Goal: Information Seeking & Learning: Learn about a topic

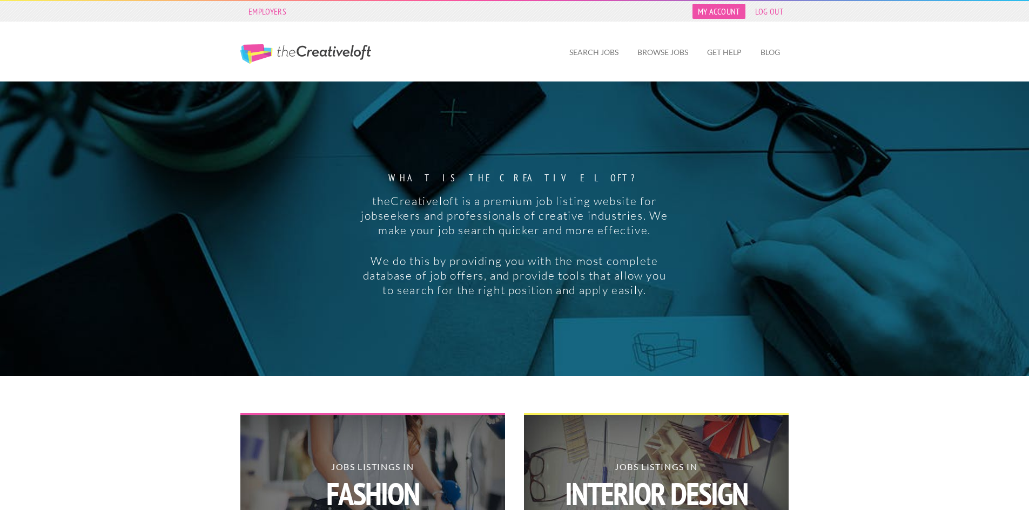
click at [730, 10] on link "My Account" at bounding box center [718, 11] width 53 height 15
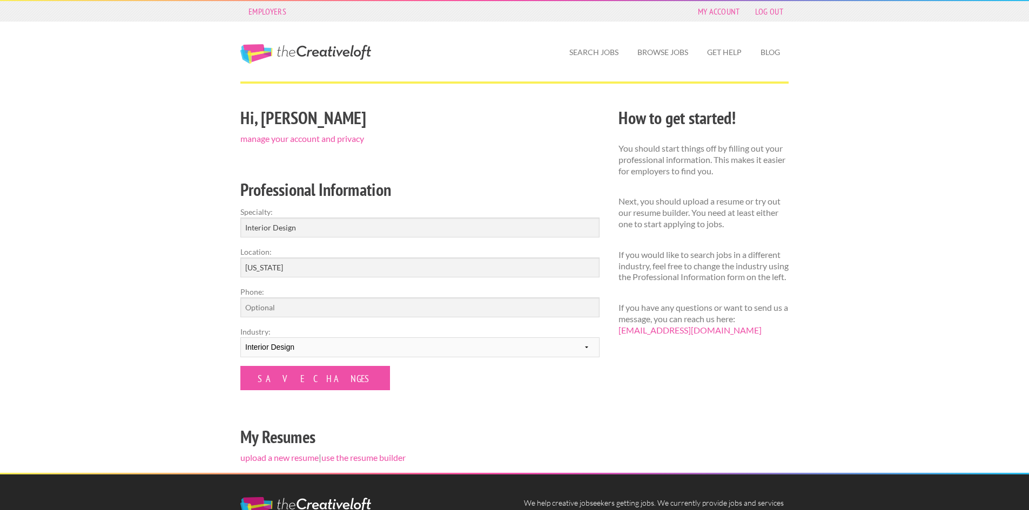
click at [481, 417] on div "Hi, Ashton manage your account and privacy Professional Information Specialty: …" at bounding box center [420, 288] width 378 height 369
click at [677, 55] on link "Browse Jobs" at bounding box center [663, 52] width 68 height 25
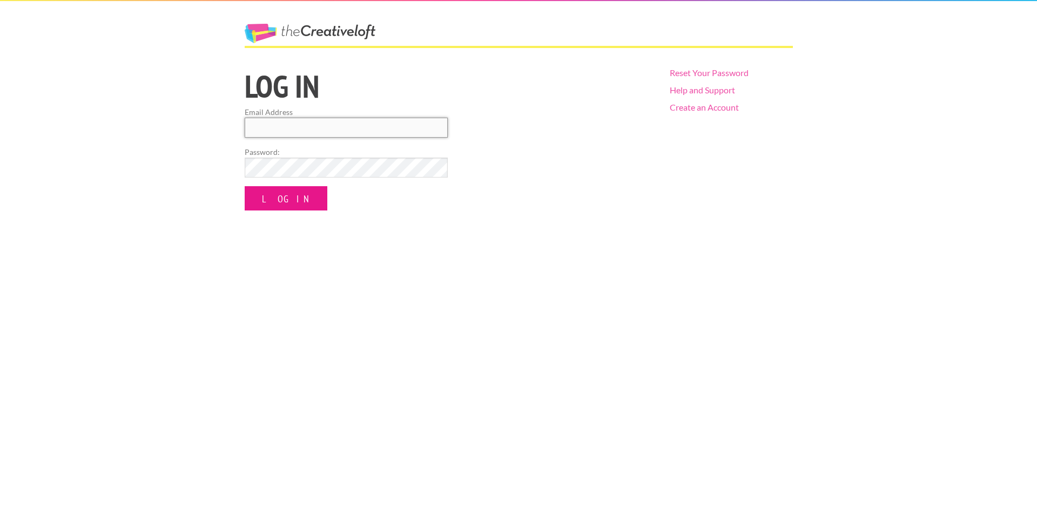
type input "info@thelaurel.studio"
click at [285, 201] on input "Log In" at bounding box center [286, 198] width 83 height 24
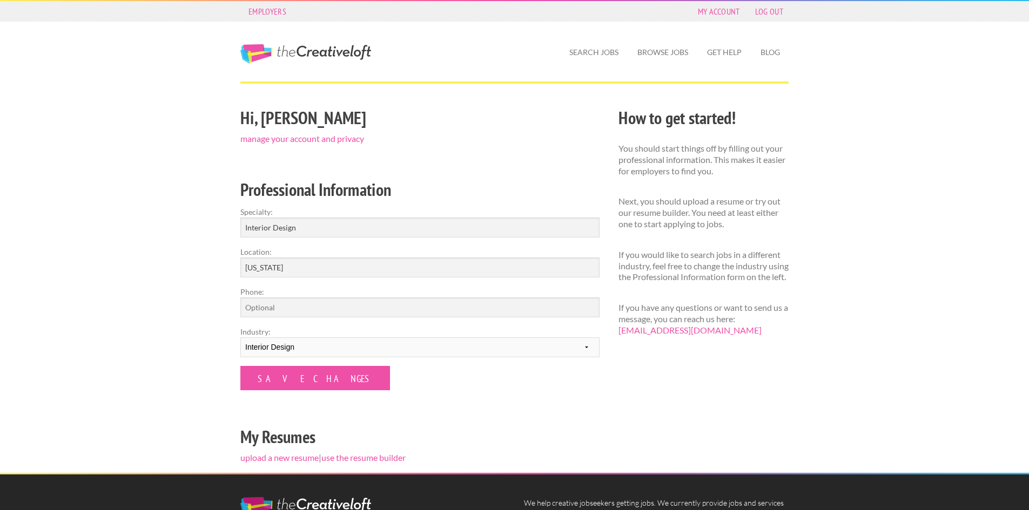
click at [417, 156] on div "Hi, [PERSON_NAME] manage your account and privacy Professional Information Spec…" at bounding box center [420, 288] width 378 height 369
click at [494, 432] on h2 "My Resumes" at bounding box center [419, 437] width 359 height 24
click at [311, 56] on link "The Creative Loft" at bounding box center [305, 53] width 131 height 19
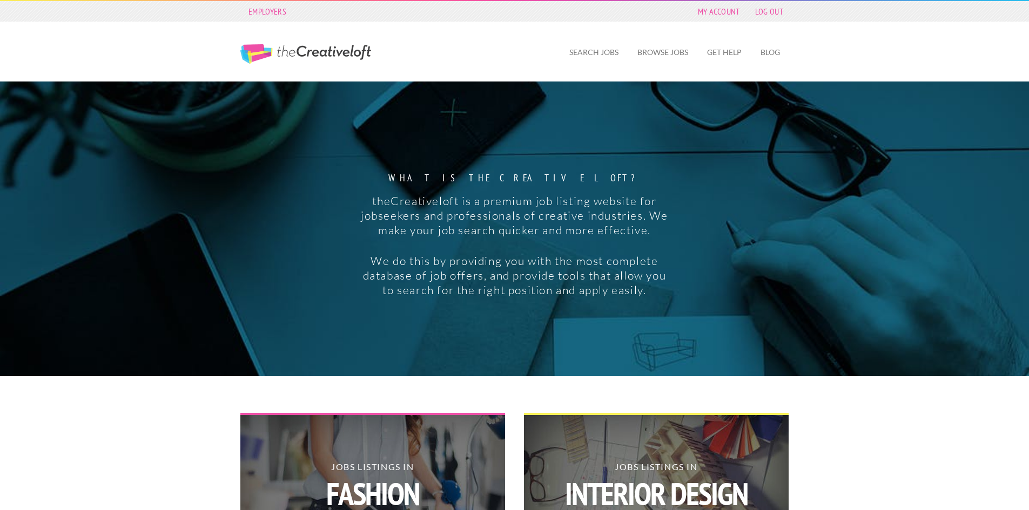
click at [267, 2] on div "Employers" at bounding box center [265, 11] width 51 height 21
click at [271, 10] on link "Employers" at bounding box center [267, 11] width 49 height 15
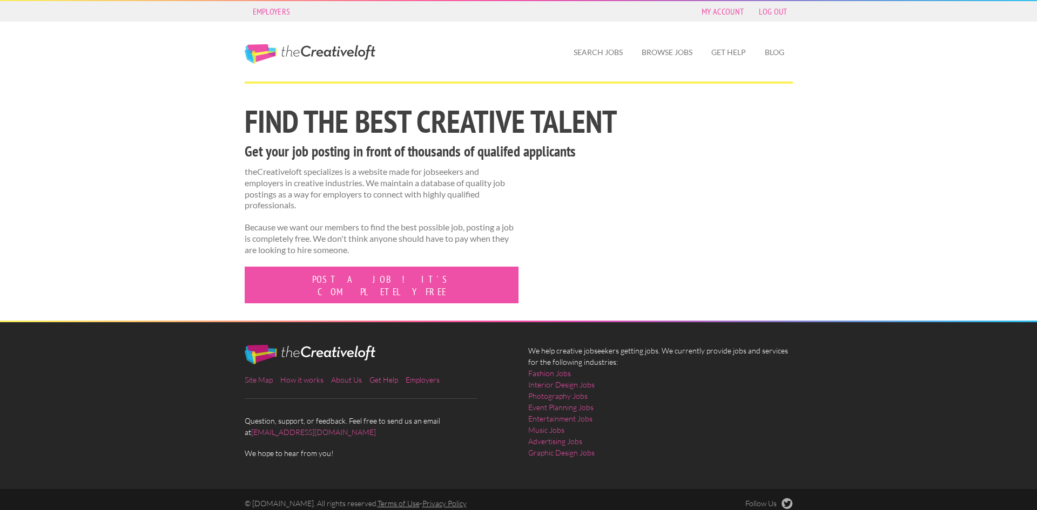
click at [128, 289] on div "Employers My Account Log Out The Creative Loft Search Jobs Browse Jobs Get Help…" at bounding box center [518, 259] width 1037 height 518
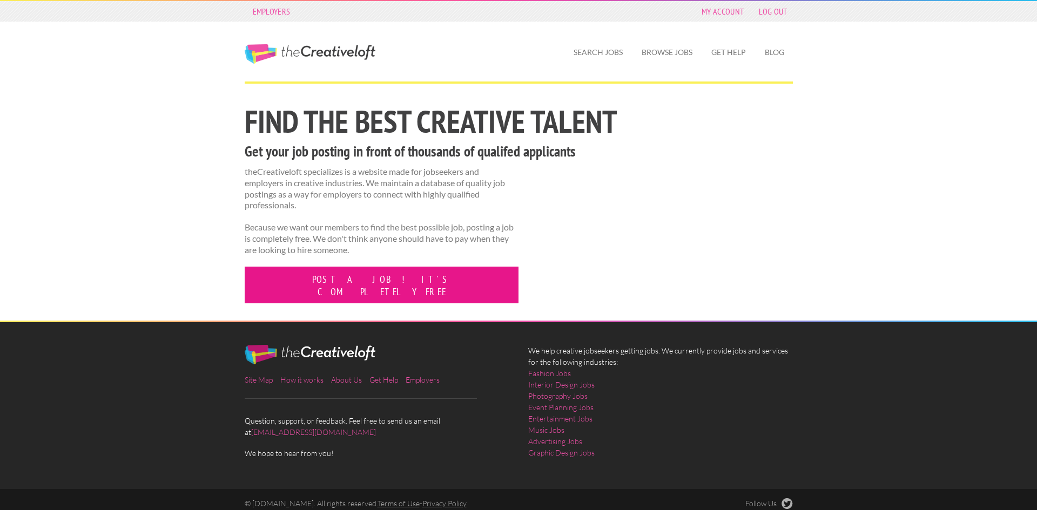
click at [281, 284] on link "Post a job! It's completely free" at bounding box center [382, 285] width 274 height 37
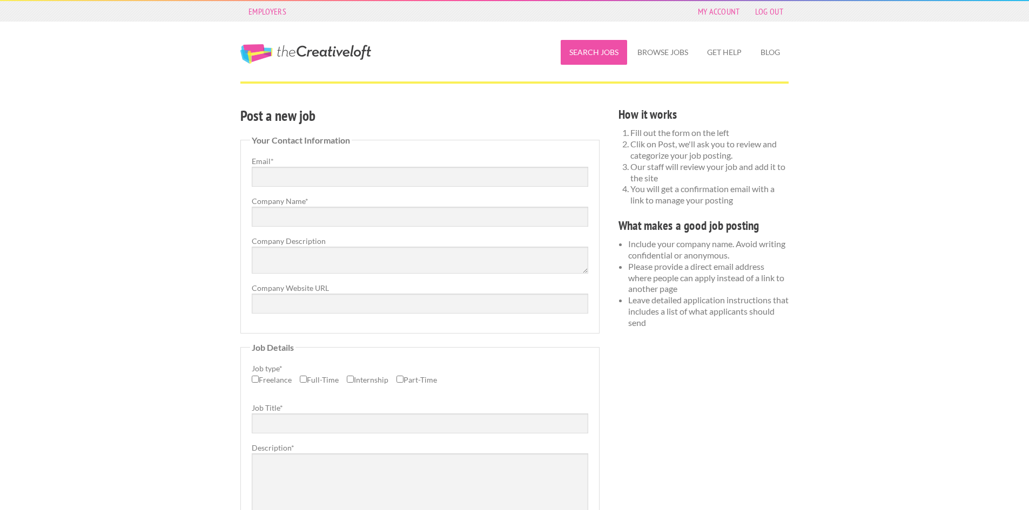
click at [609, 46] on link "Search Jobs" at bounding box center [594, 52] width 66 height 25
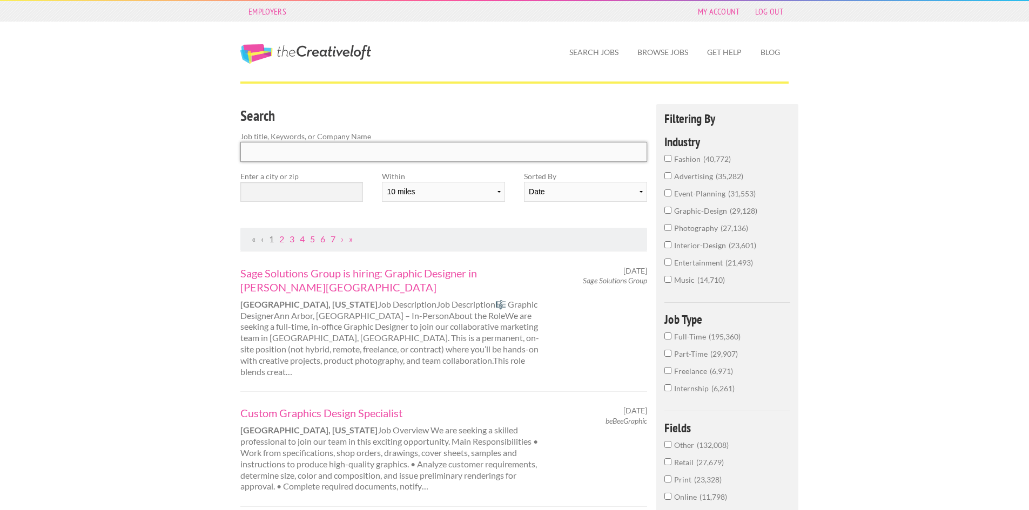
click at [420, 143] on input "Search" at bounding box center [443, 152] width 407 height 20
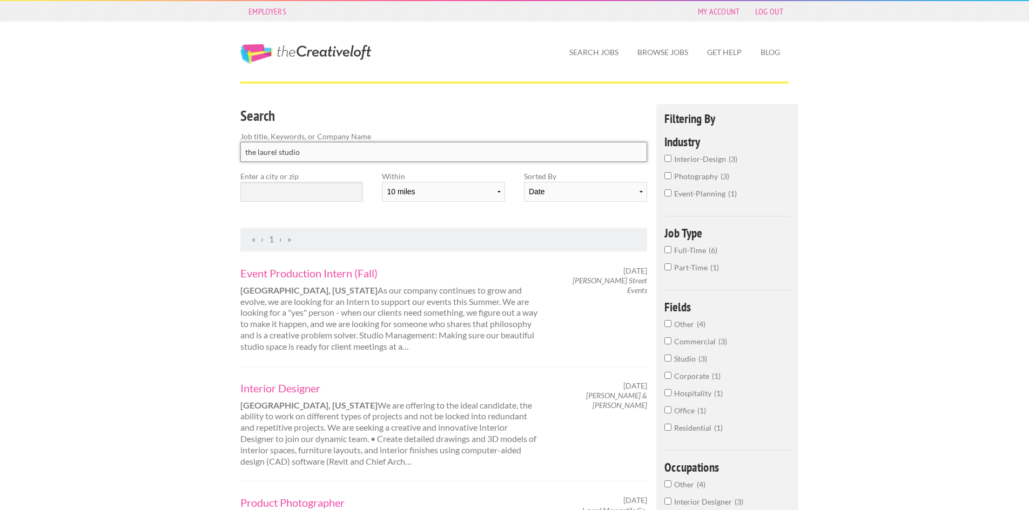
type input "the laurel studio"
click button "submit" at bounding box center [0, 0] width 0 height 0
click at [331, 190] on input "text" at bounding box center [301, 192] width 123 height 20
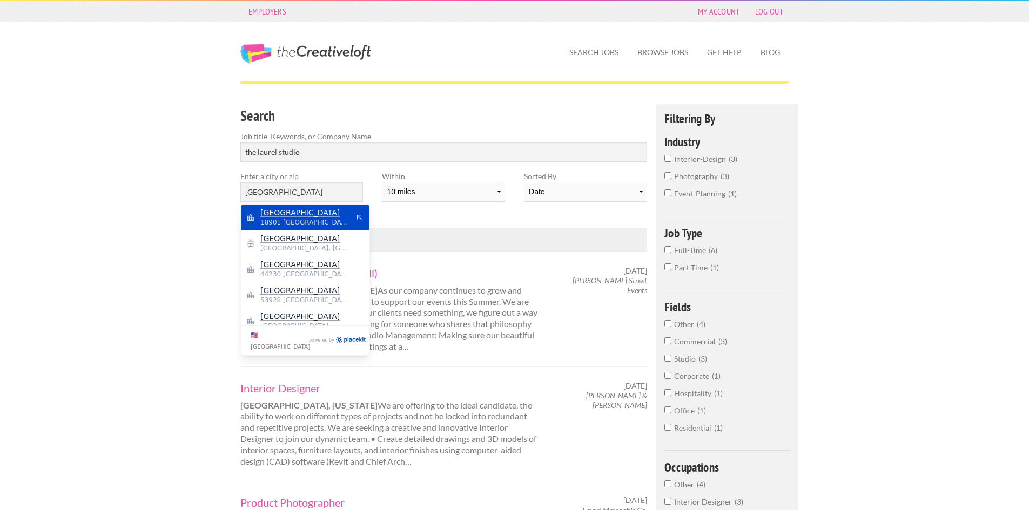
click at [293, 211] on mark "[GEOGRAPHIC_DATA]" at bounding box center [299, 212] width 79 height 9
type input "[GEOGRAPHIC_DATA]"
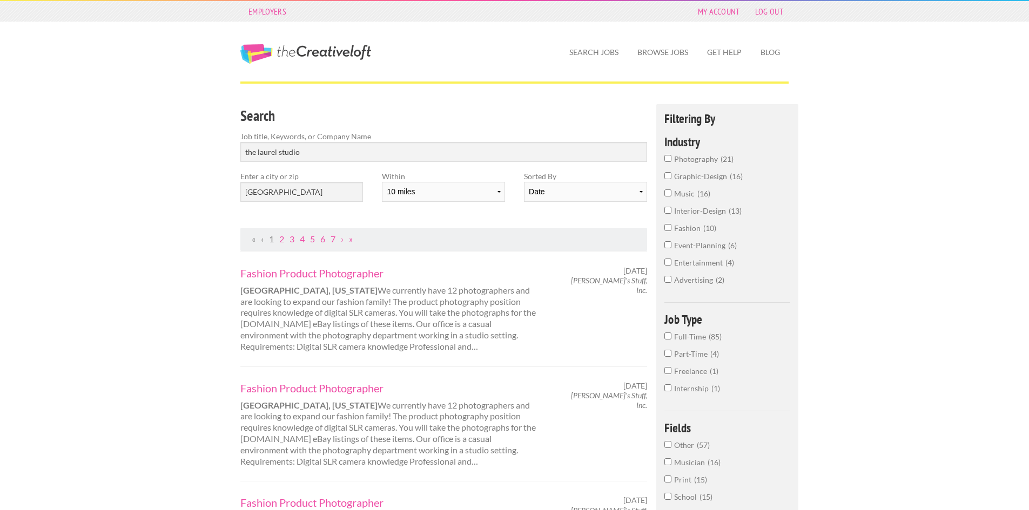
click at [423, 193] on select "10 miles 20 miles 50 miles 100 miles 200 miles 300 miles 400 miles 500 miles" at bounding box center [443, 192] width 123 height 20
select select "20"
click at [382, 182] on select "10 miles 20 miles 50 miles 100 miles 200 miles 300 miles 400 miles 500 miles" at bounding box center [443, 192] width 123 height 20
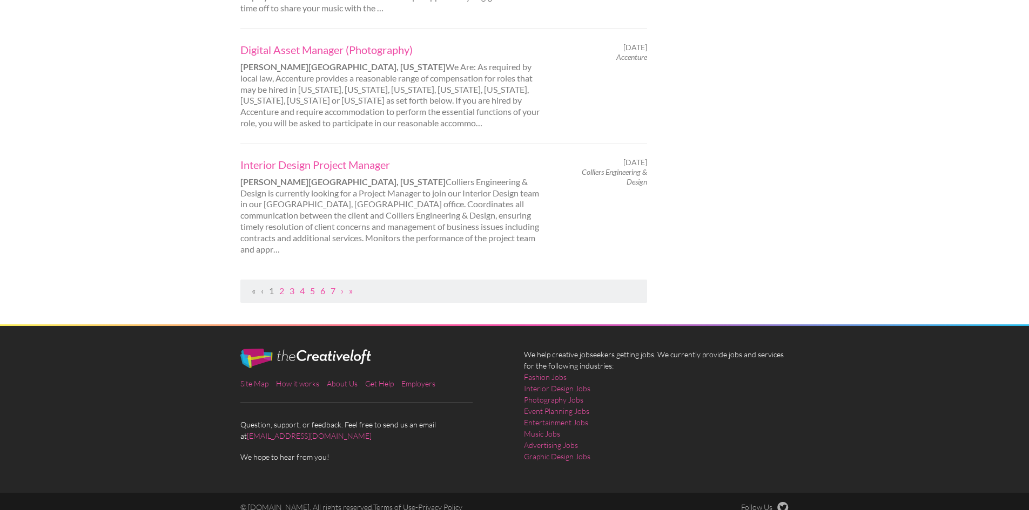
scroll to position [1143, 0]
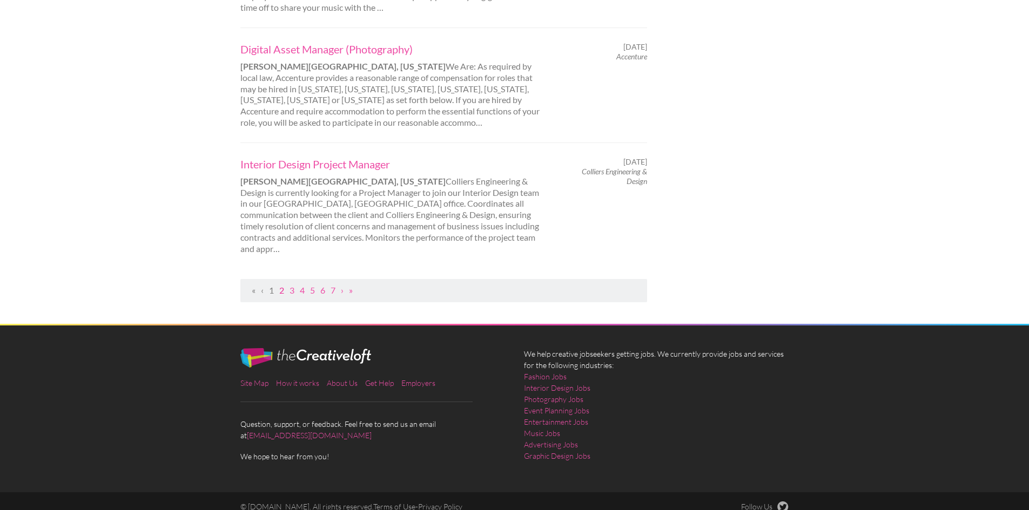
click at [283, 285] on link "2" at bounding box center [281, 290] width 5 height 10
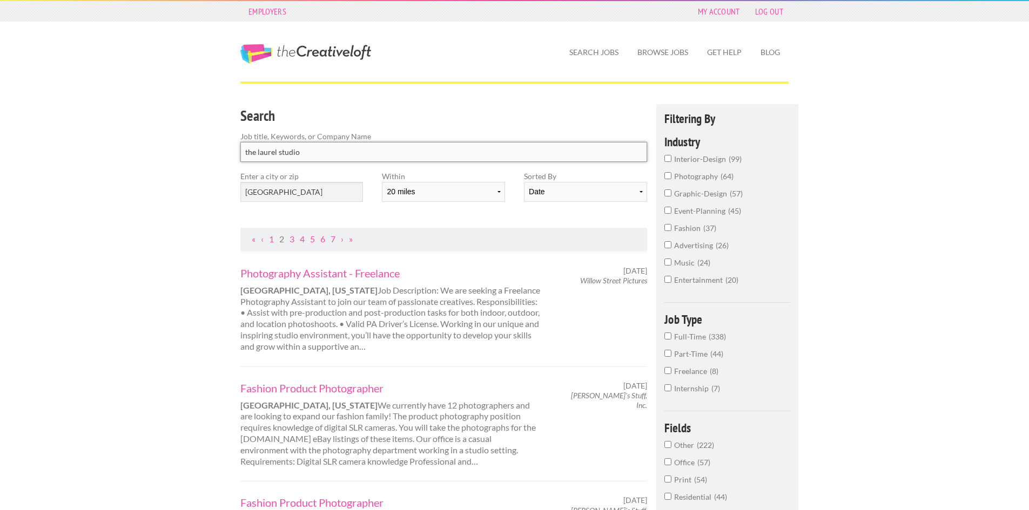
click at [338, 150] on input "the laurel studio" at bounding box center [443, 152] width 407 height 20
click at [545, 186] on select "Date Relevance" at bounding box center [585, 192] width 123 height 20
click at [550, 193] on select "Date Relevance" at bounding box center [585, 192] width 123 height 20
click at [273, 239] on link "1" at bounding box center [271, 239] width 5 height 10
click at [593, 192] on select "Date Relevance" at bounding box center [585, 192] width 123 height 20
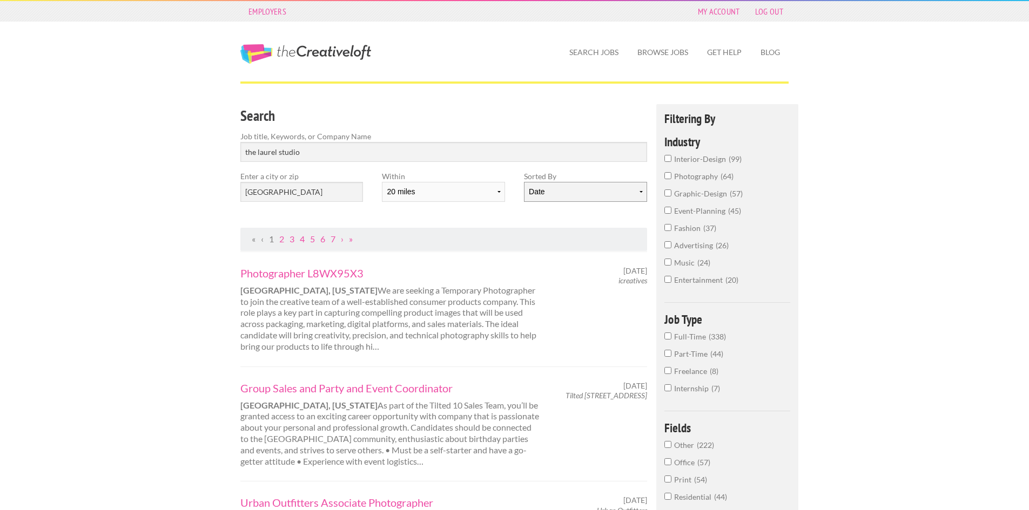
click at [593, 192] on select "Date Relevance" at bounding box center [585, 192] width 123 height 20
click at [281, 238] on link "2" at bounding box center [281, 239] width 5 height 10
click at [599, 189] on select "Date Relevance" at bounding box center [585, 192] width 123 height 20
click at [524, 182] on select "Date Relevance" at bounding box center [585, 192] width 123 height 20
click at [271, 238] on link "1" at bounding box center [271, 239] width 5 height 10
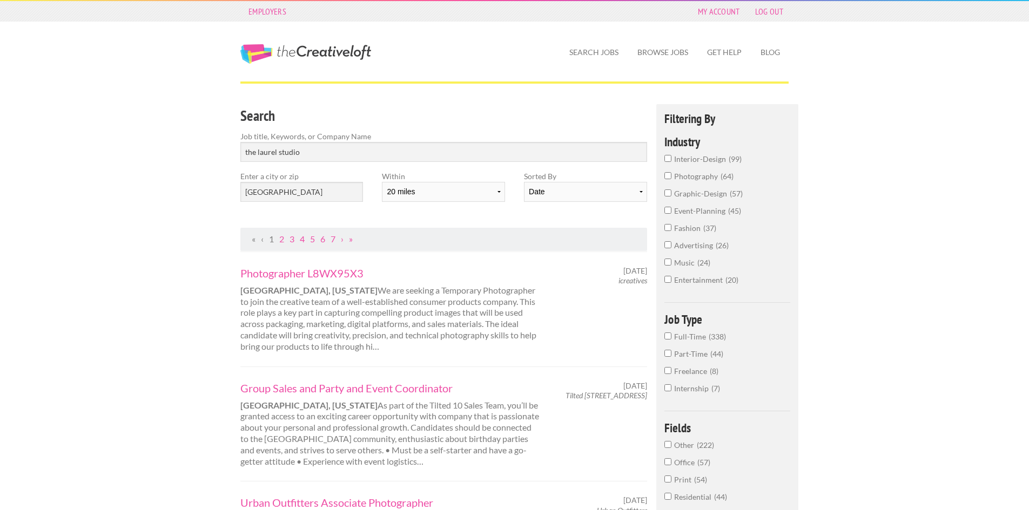
click at [308, 145] on input "the laurel studio" at bounding box center [443, 152] width 407 height 20
click at [308, 146] on input "the laurel studio" at bounding box center [443, 152] width 407 height 20
click at [636, 153] on input "the laurel studio" at bounding box center [443, 152] width 407 height 20
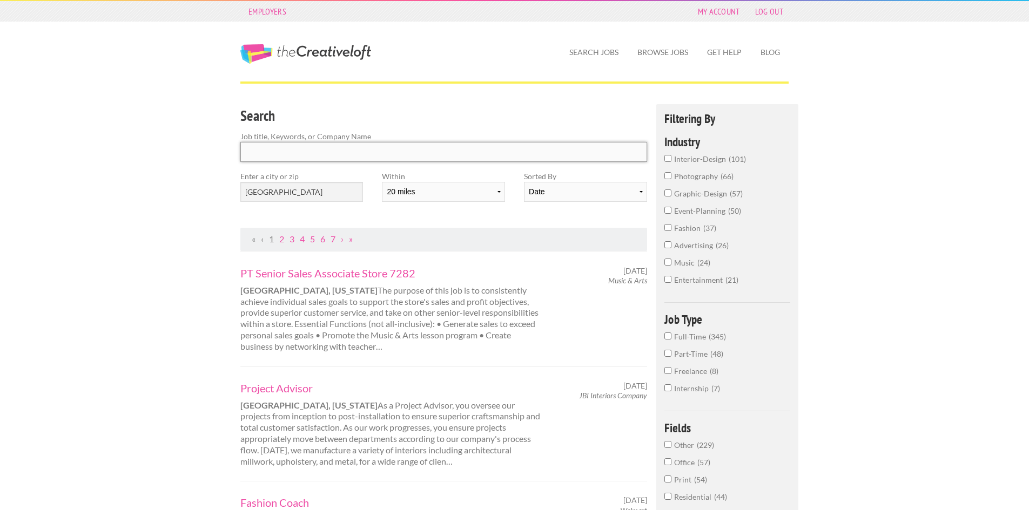
click at [636, 153] on input "Search" at bounding box center [443, 152] width 407 height 20
click at [523, 213] on div "Search Job title, Keywords, or Company Name Enter a city or zip [GEOGRAPHIC_DAT…" at bounding box center [444, 166] width 426 height 124
click at [450, 199] on select "10 miles 20 miles 50 miles 100 miles 200 miles 300 miles 400 miles 500 miles" at bounding box center [443, 192] width 123 height 20
select select "10"
click at [382, 182] on select "10 miles 20 miles 50 miles 100 miles 200 miles 300 miles 400 miles 500 miles" at bounding box center [443, 192] width 123 height 20
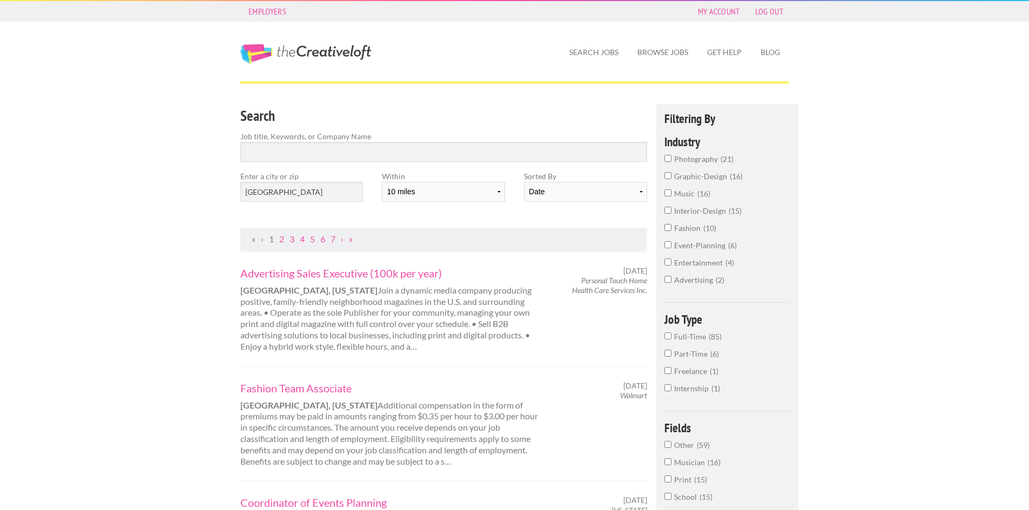
drag, startPoint x: 137, startPoint y: 228, endPoint x: 244, endPoint y: 221, distance: 107.7
click at [556, 196] on select "Date Relevance" at bounding box center [585, 192] width 123 height 20
click at [524, 182] on select "Date Relevance" at bounding box center [585, 192] width 123 height 20
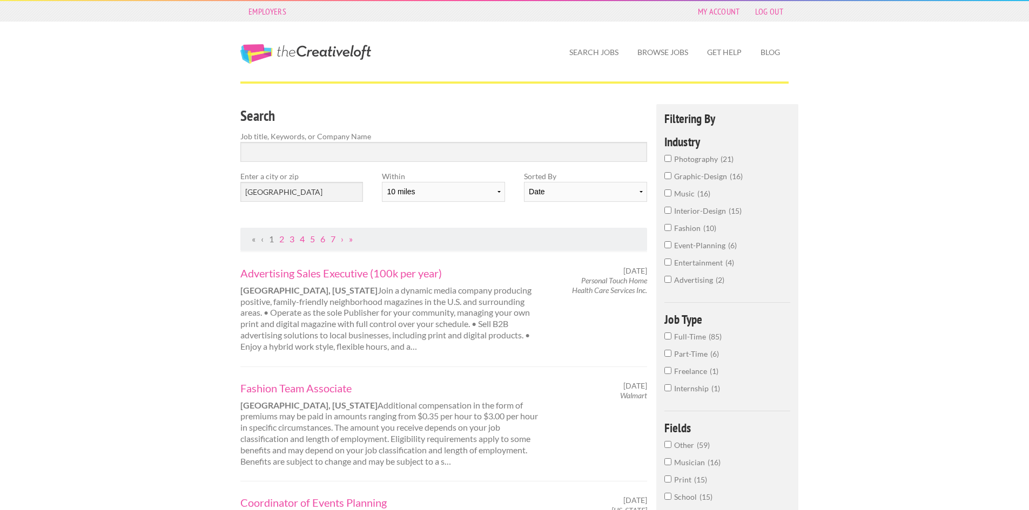
click at [718, 208] on span "interior-design" at bounding box center [701, 210] width 55 height 9
click at [671, 208] on input "interior-design 15" at bounding box center [667, 210] width 7 height 7
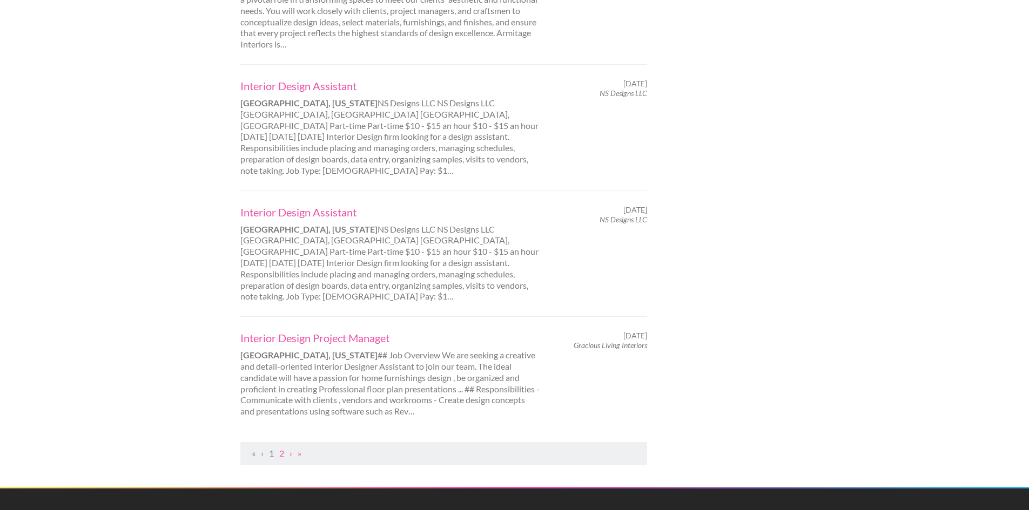
scroll to position [1134, 0]
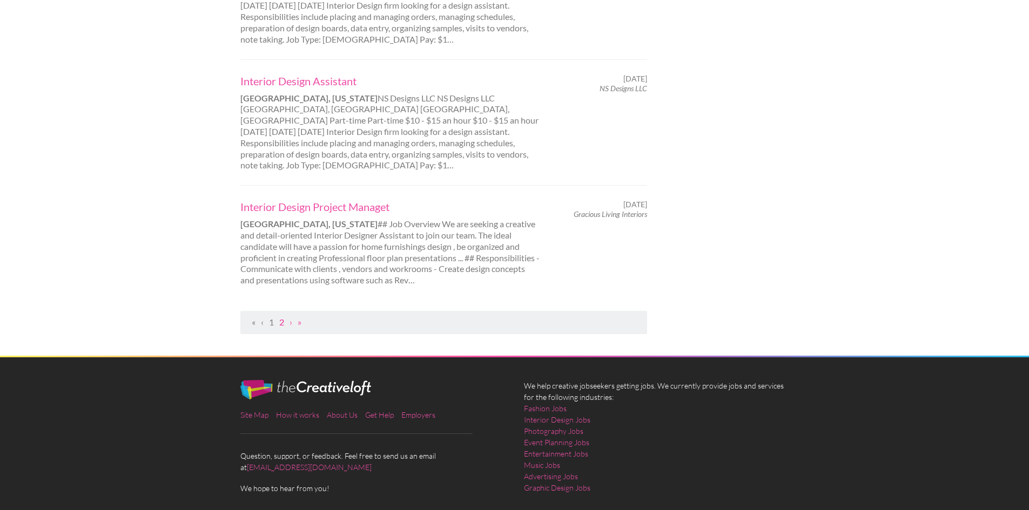
click at [283, 317] on link "2" at bounding box center [281, 322] width 5 height 10
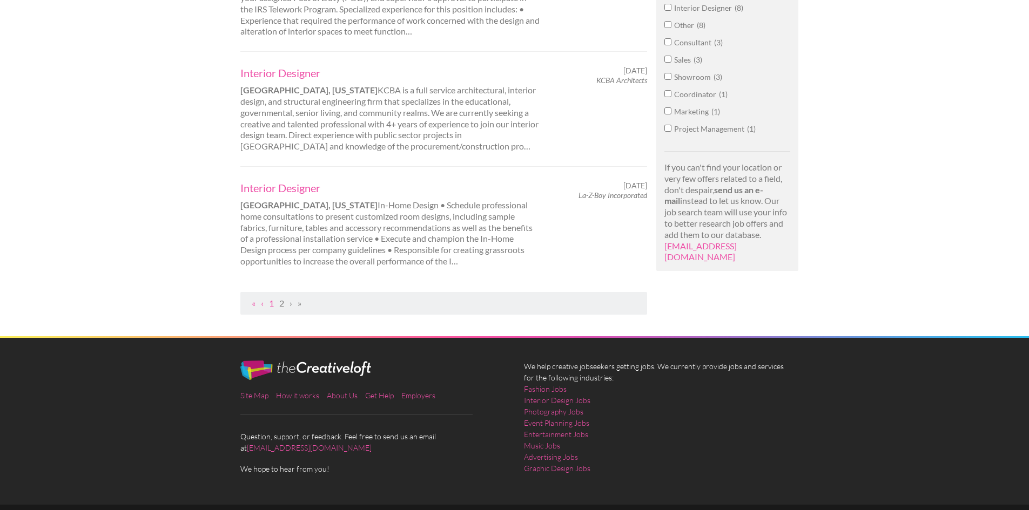
scroll to position [569, 0]
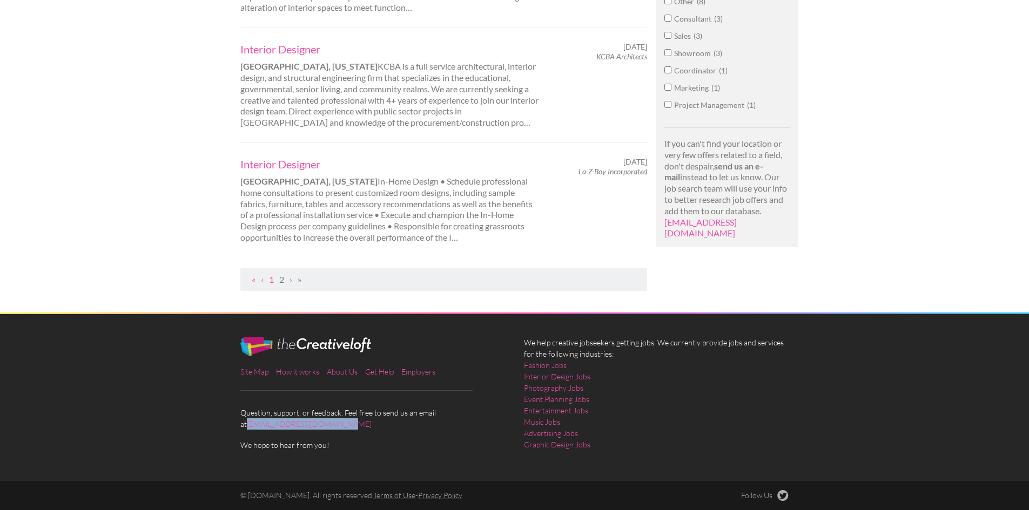
drag, startPoint x: 332, startPoint y: 423, endPoint x: 231, endPoint y: 428, distance: 101.1
click at [231, 428] on div "Site Map How it works About Us Get Help Employers Question, support, or feedbac…" at bounding box center [373, 394] width 284 height 114
copy link "[EMAIL_ADDRESS][DOMAIN_NAME]"
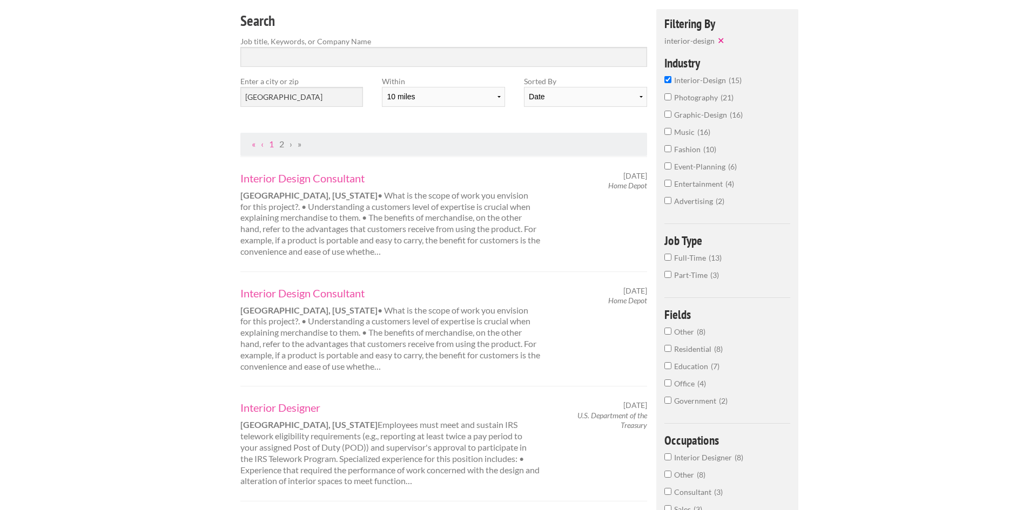
scroll to position [0, 0]
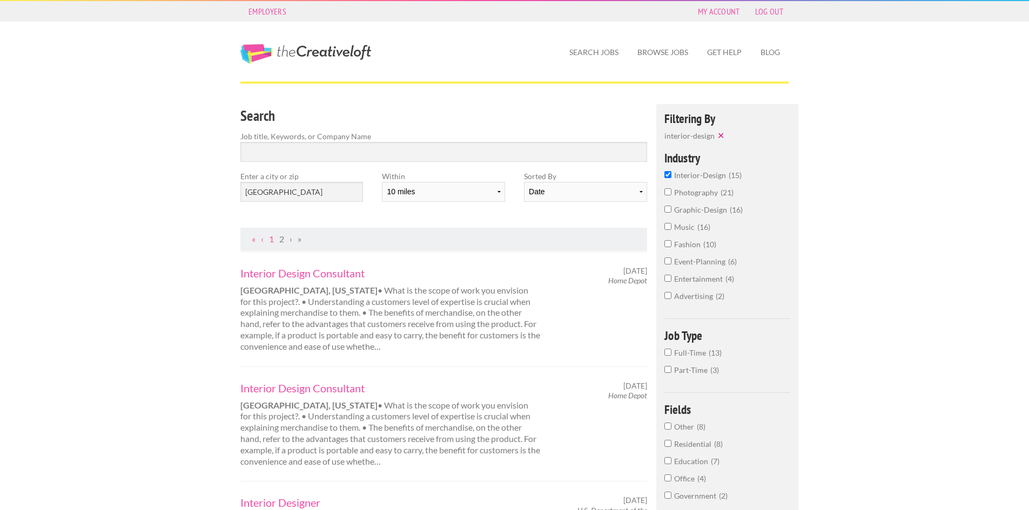
click at [328, 60] on link "The Creative Loft" at bounding box center [305, 53] width 131 height 19
